Goal: Information Seeking & Learning: Learn about a topic

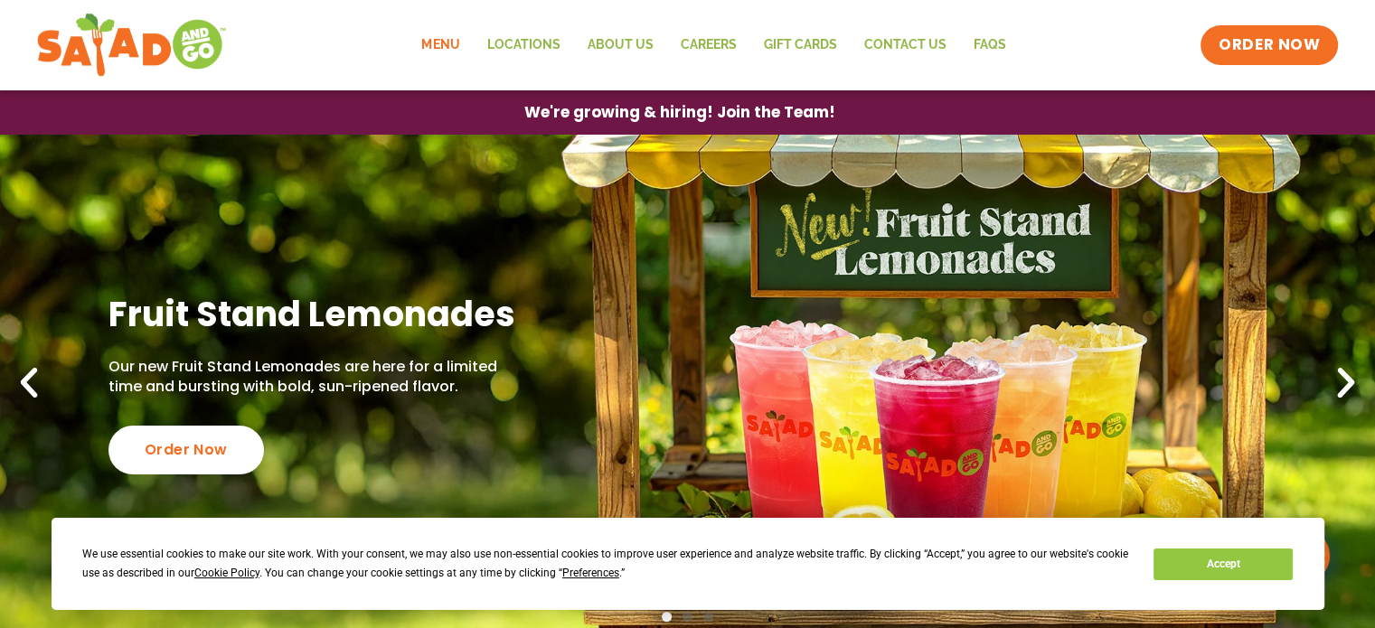
click at [440, 46] on link "Menu" at bounding box center [440, 45] width 65 height 42
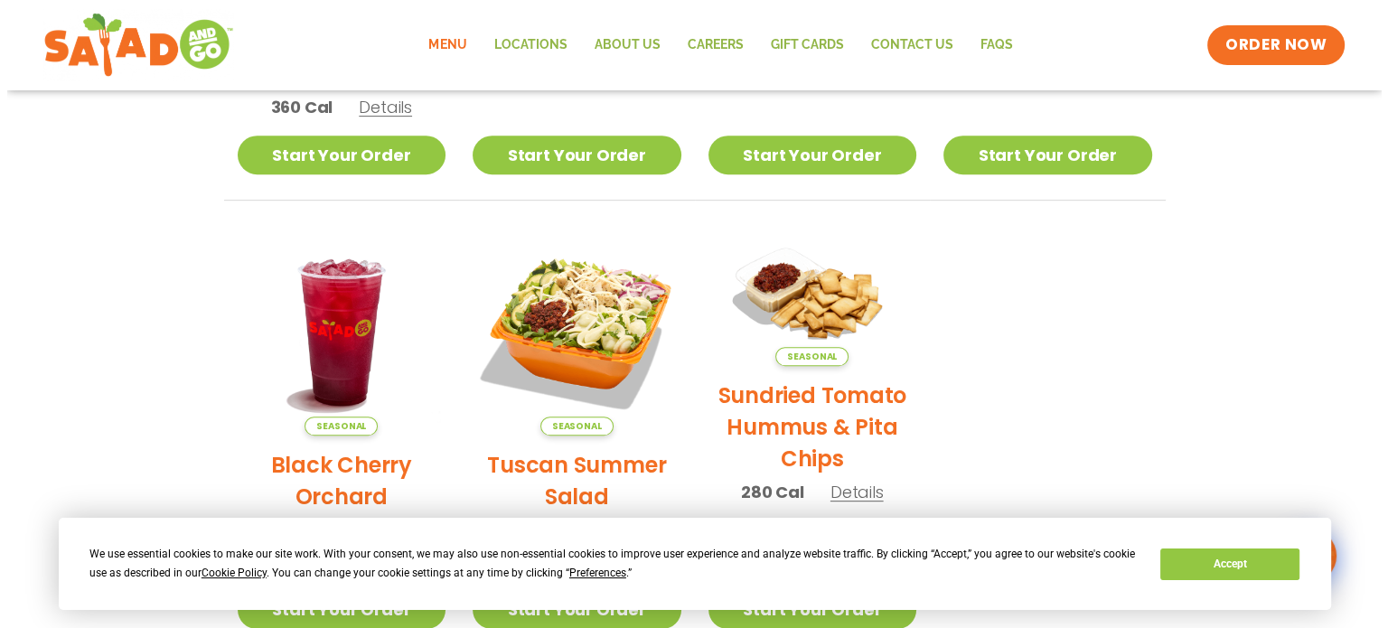
scroll to position [797, 0]
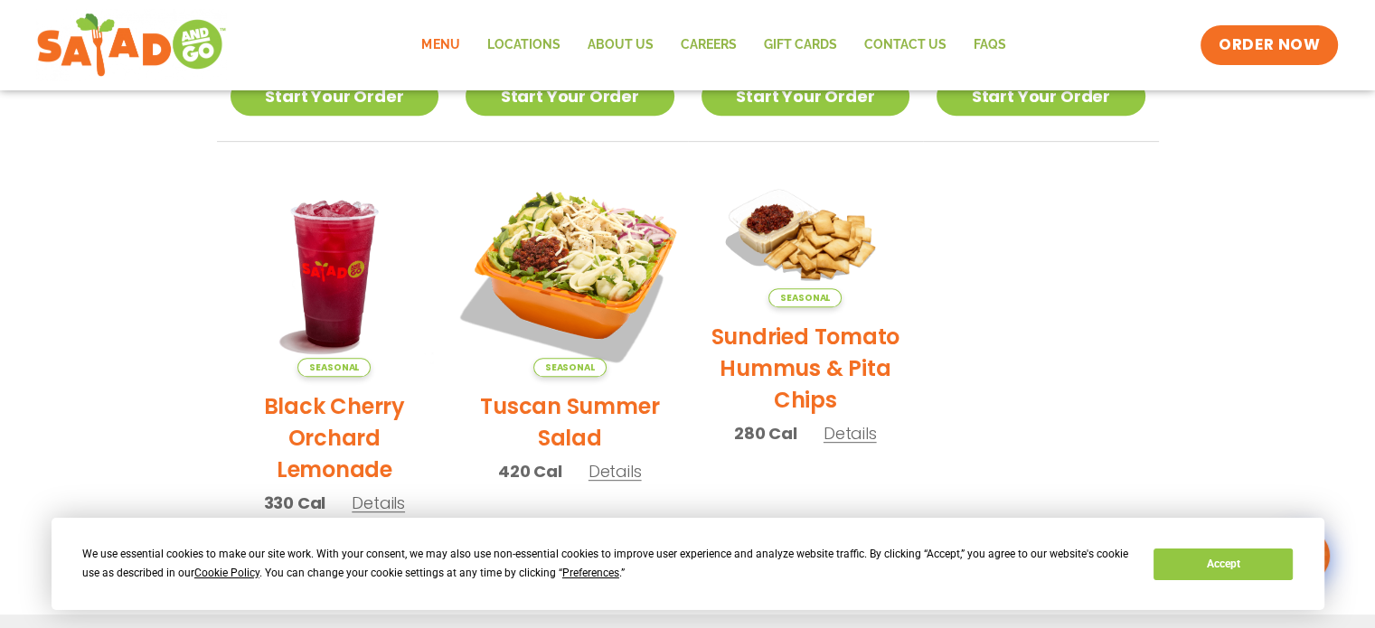
click at [574, 260] on img at bounding box center [569, 272] width 245 height 245
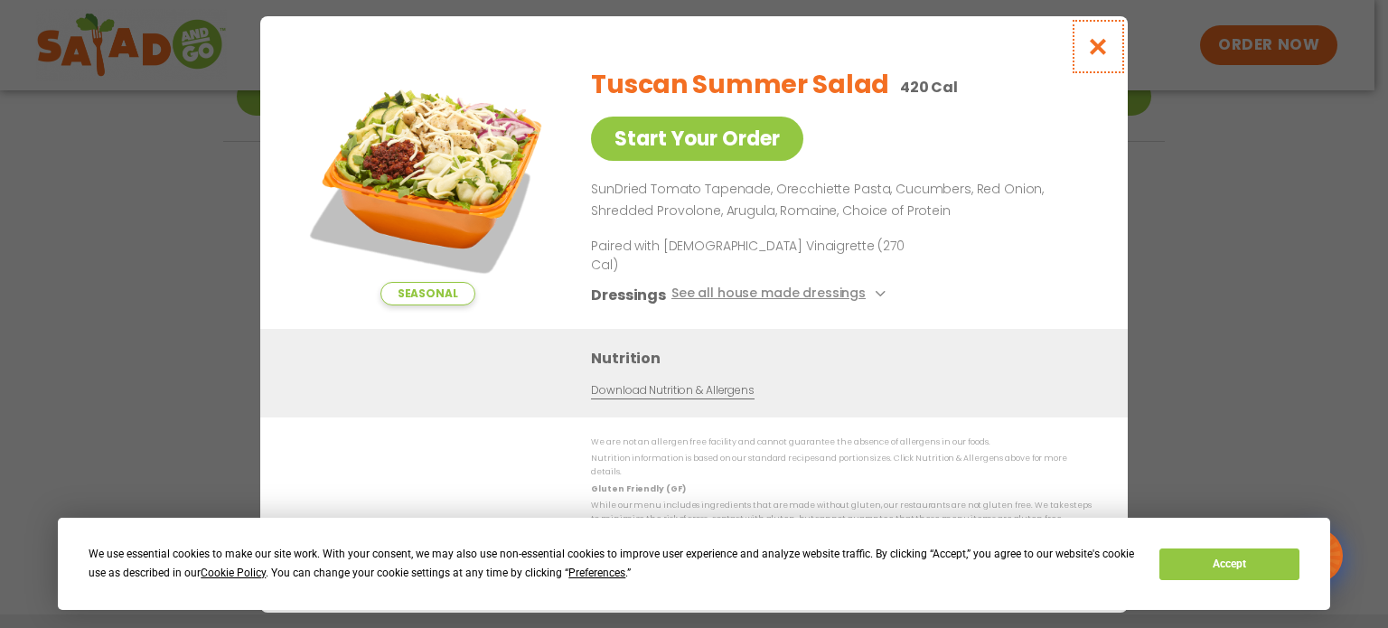
click at [1106, 56] on icon "Close modal" at bounding box center [1098, 46] width 23 height 19
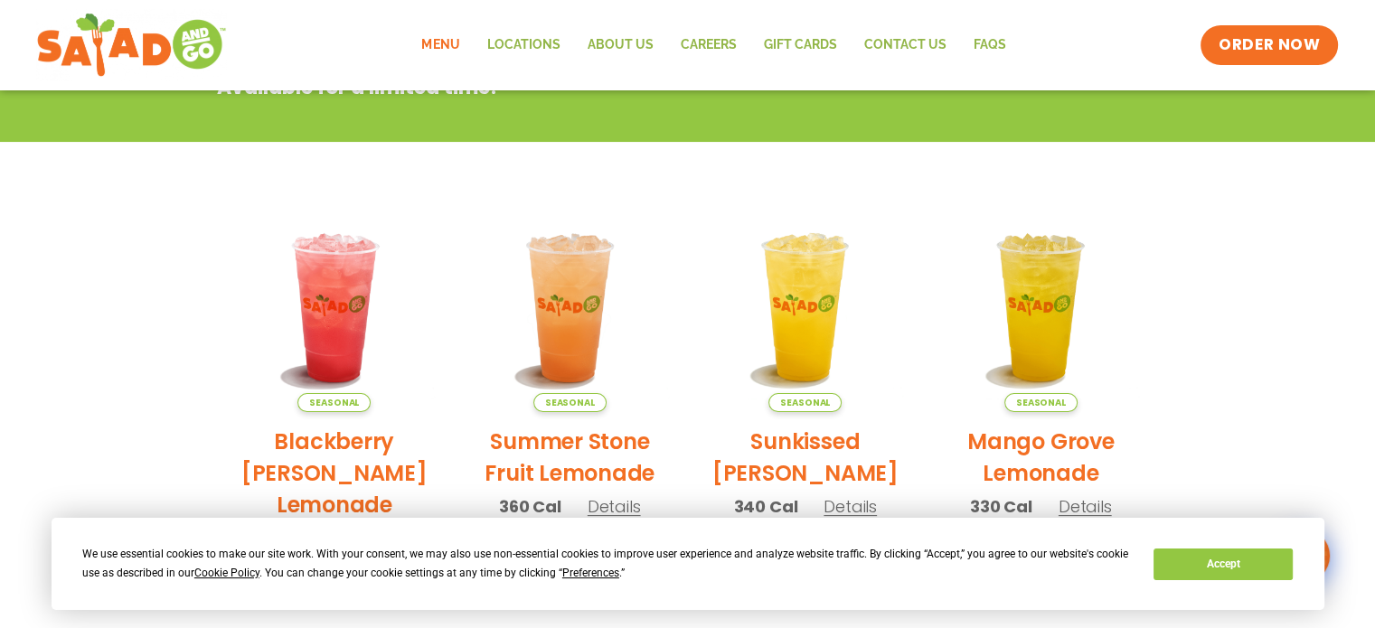
scroll to position [35, 0]
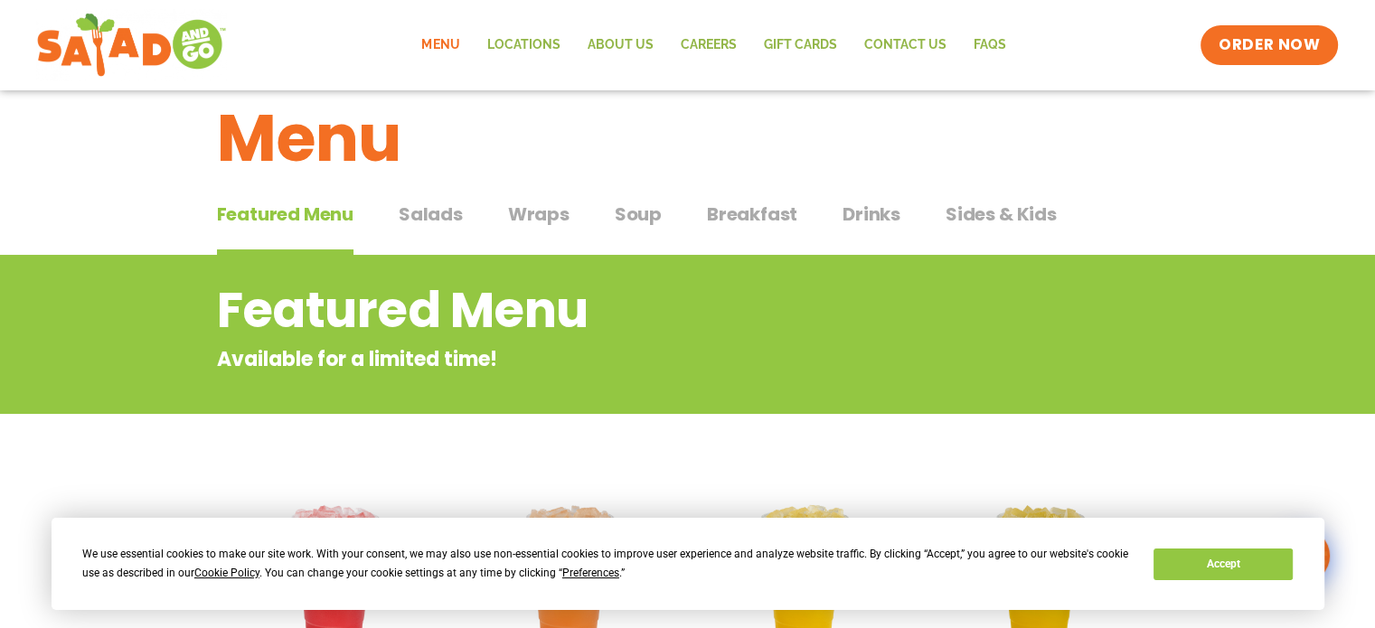
click at [444, 209] on span "Salads" at bounding box center [431, 214] width 64 height 27
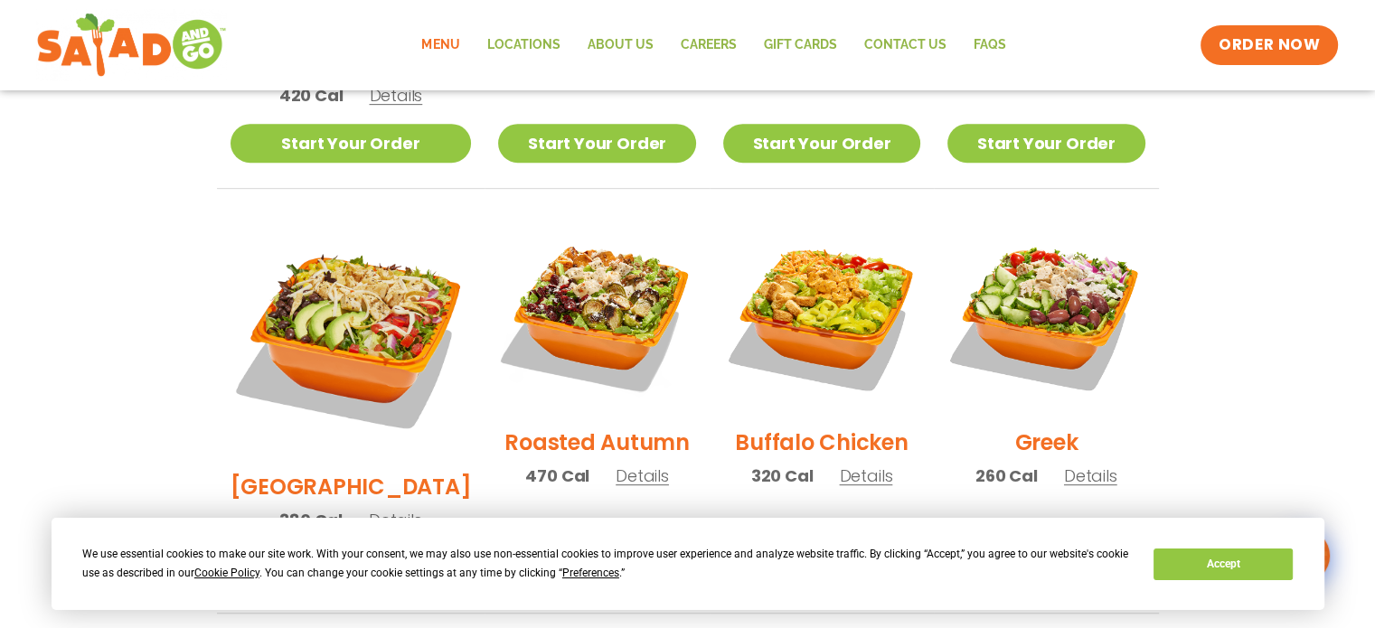
scroll to position [843, 0]
